Goal: Information Seeking & Learning: Learn about a topic

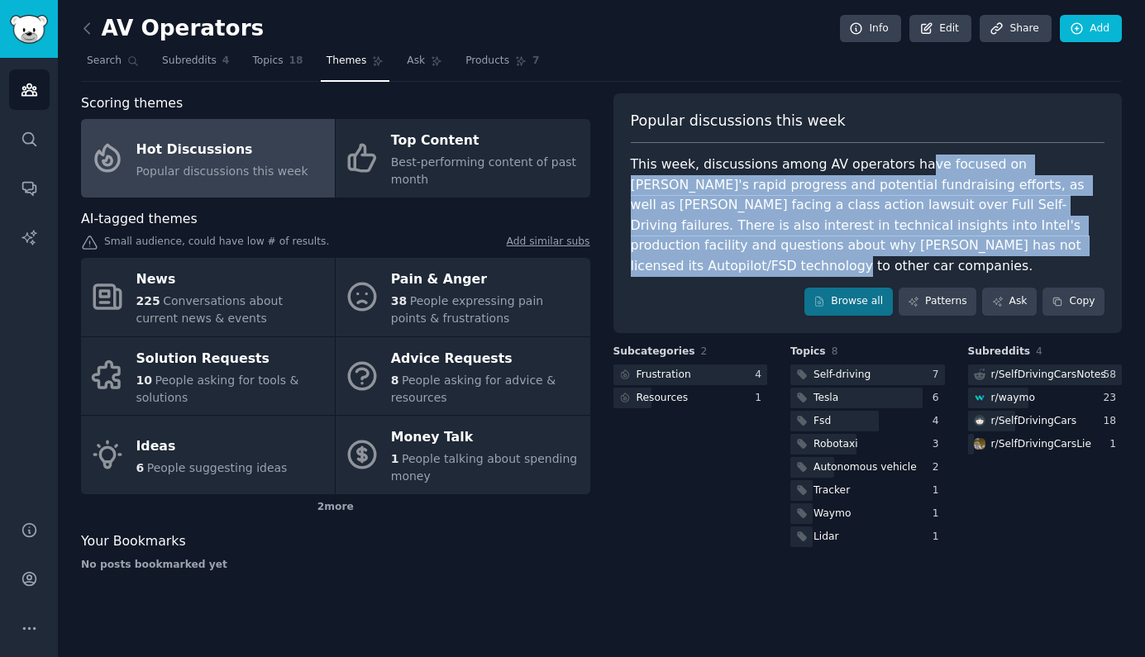
drag, startPoint x: 904, startPoint y: 162, endPoint x: 956, endPoint y: 232, distance: 87.5
click at [956, 232] on div "This week, discussions among AV operators have focused on [PERSON_NAME]'s rapid…" at bounding box center [868, 216] width 474 height 122
drag, startPoint x: 925, startPoint y: 162, endPoint x: 942, endPoint y: 241, distance: 81.2
click at [942, 241] on div "This week, discussions among AV operators have focused on [PERSON_NAME]'s rapid…" at bounding box center [868, 216] width 474 height 122
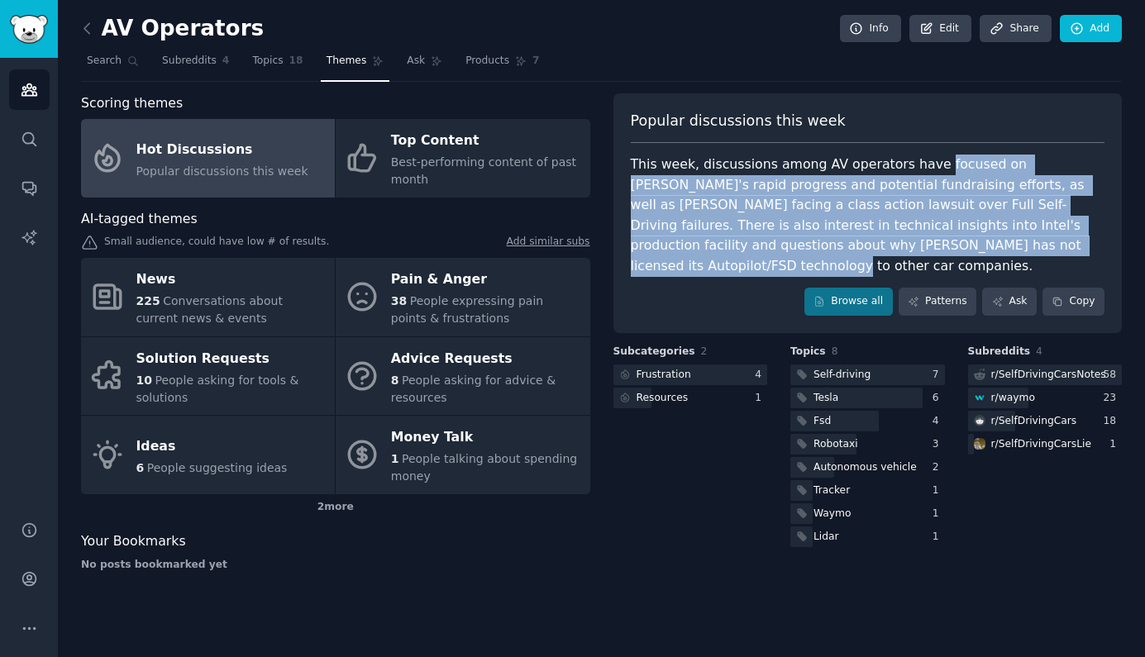
click at [942, 241] on div "This week, discussions among AV operators have focused on [PERSON_NAME]'s rapid…" at bounding box center [868, 216] width 474 height 122
drag, startPoint x: 855, startPoint y: 162, endPoint x: 975, endPoint y: 239, distance: 141.7
click at [975, 239] on div "This week, discussions among AV operators have focused on [PERSON_NAME]'s rapid…" at bounding box center [868, 216] width 474 height 122
drag, startPoint x: 948, startPoint y: 242, endPoint x: 803, endPoint y: 155, distance: 169.1
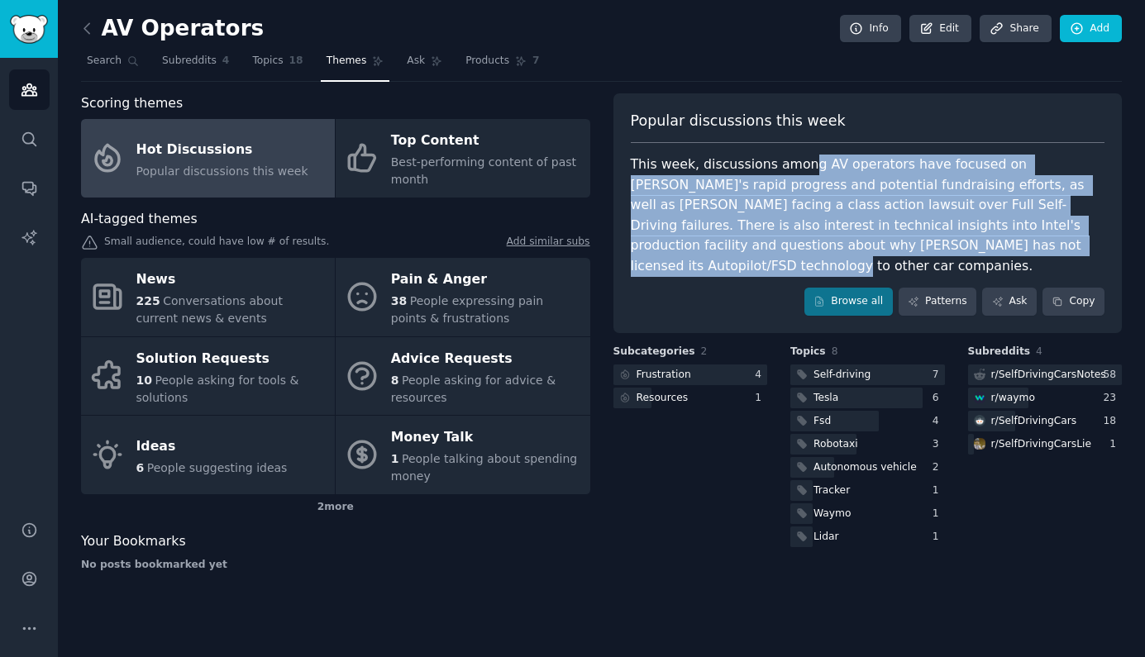
click at [803, 155] on div "This week, discussions among AV operators have focused on [PERSON_NAME]'s rapid…" at bounding box center [868, 216] width 474 height 122
click at [906, 223] on div "This week, discussions among AV operators have focused on [PERSON_NAME]'s rapid…" at bounding box center [868, 216] width 474 height 122
drag, startPoint x: 926, startPoint y: 241, endPoint x: 907, endPoint y: 169, distance: 74.4
click at [907, 169] on div "This week, discussions among AV operators have focused on [PERSON_NAME]'s rapid…" at bounding box center [868, 216] width 474 height 122
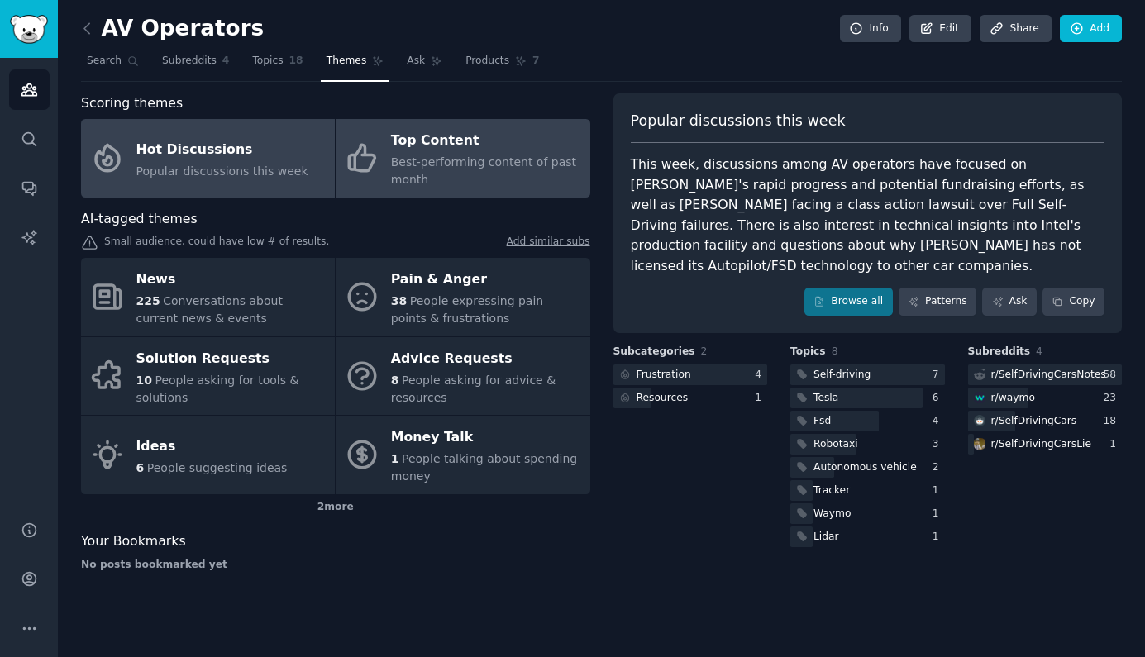
click at [427, 182] on div "Best-performing content of past month" at bounding box center [486, 171] width 190 height 35
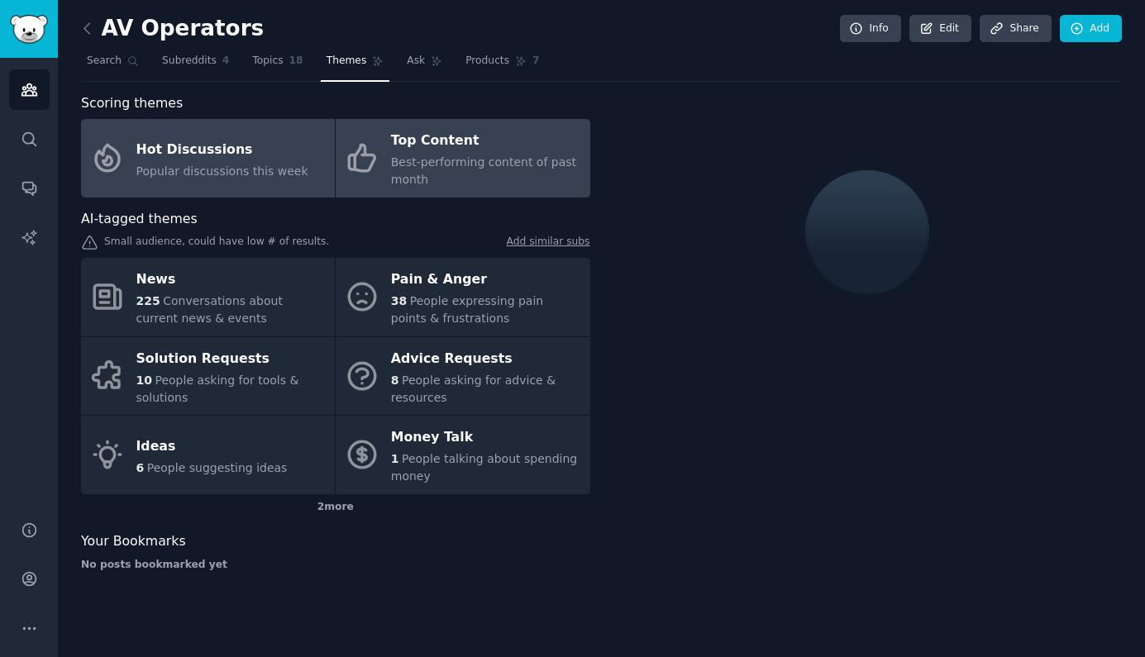
click at [286, 160] on div "Hot Discussions" at bounding box center [222, 149] width 172 height 26
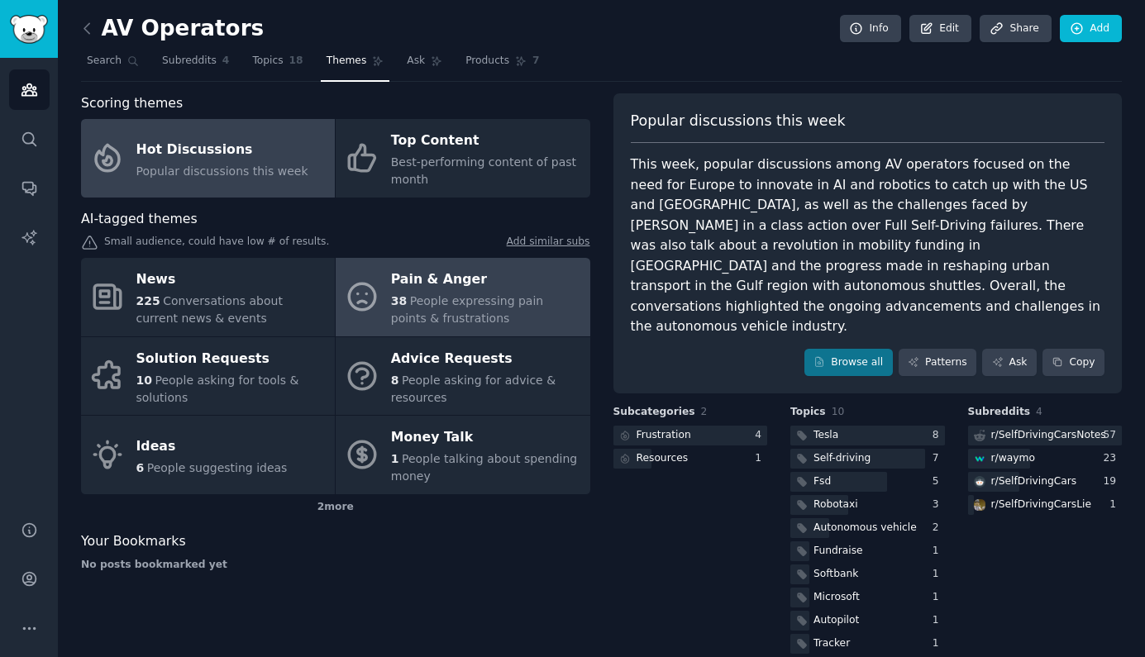
click at [531, 294] on span "People expressing pain points & frustrations" at bounding box center [467, 309] width 152 height 31
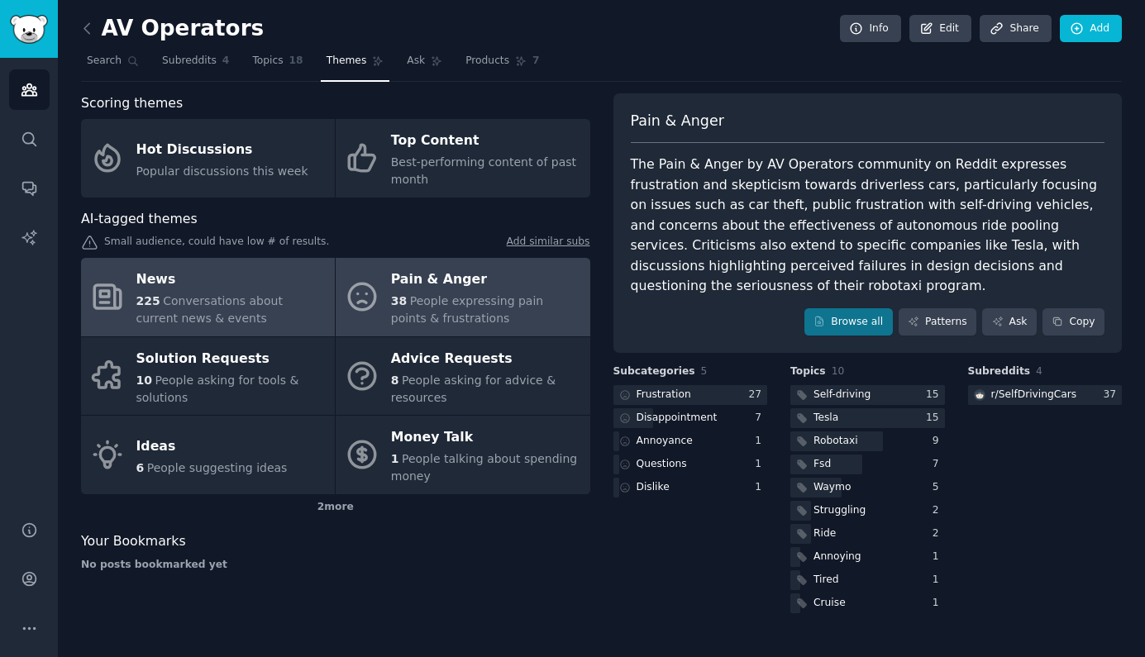
click at [244, 285] on div "News" at bounding box center [231, 280] width 190 height 26
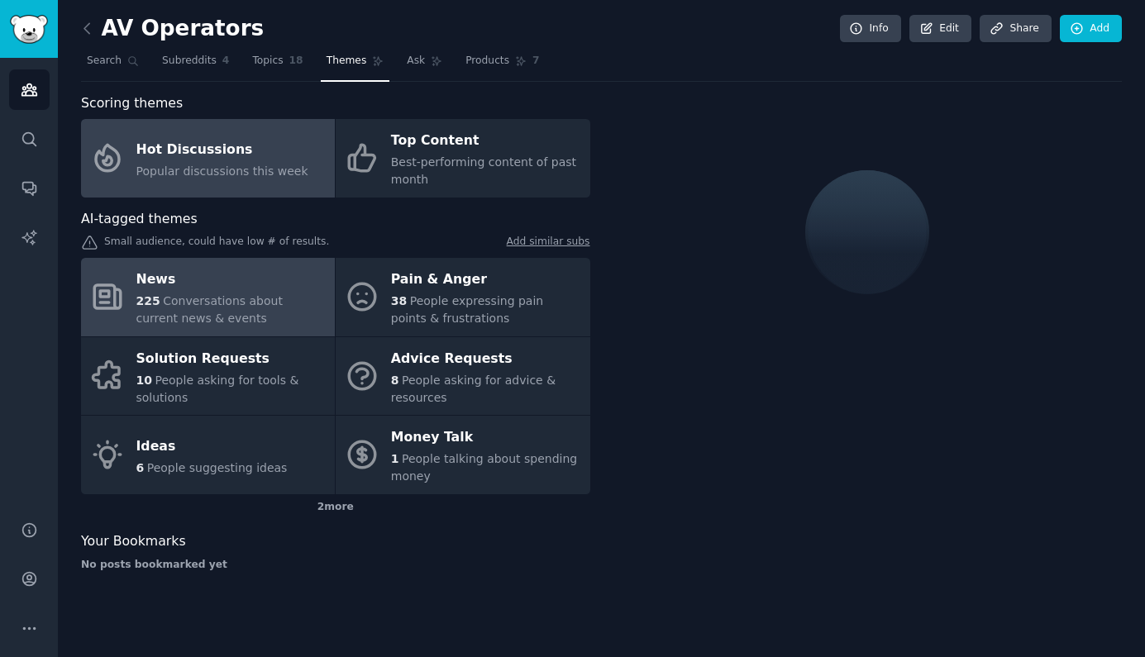
click at [169, 159] on div "Hot Discussions" at bounding box center [222, 149] width 172 height 26
